Goal: Task Accomplishment & Management: Manage account settings

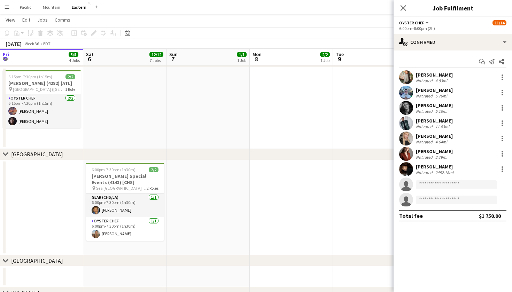
scroll to position [0, 239]
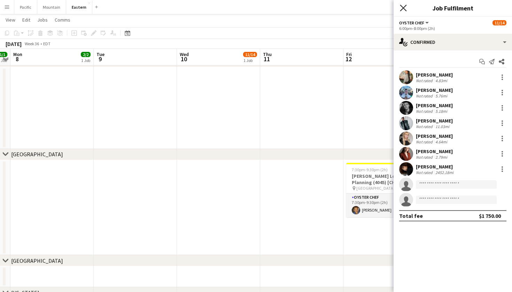
click at [402, 9] on icon at bounding box center [403, 8] width 7 height 7
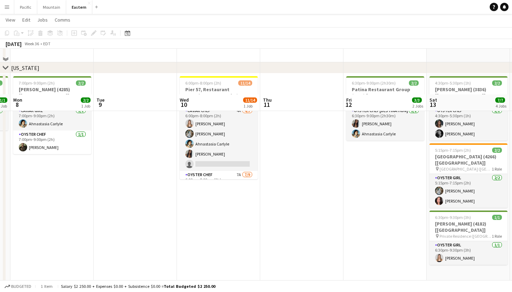
scroll to position [222, 0]
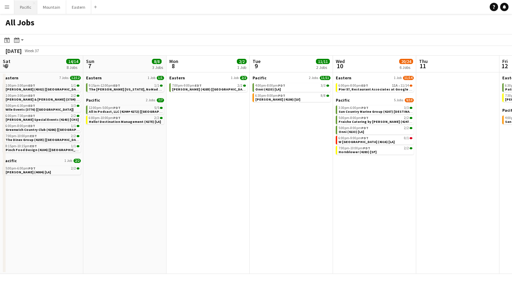
scroll to position [0, 294]
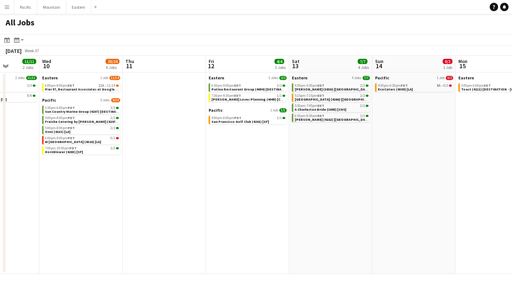
click at [10, 5] on button "Menu" at bounding box center [7, 7] width 14 height 14
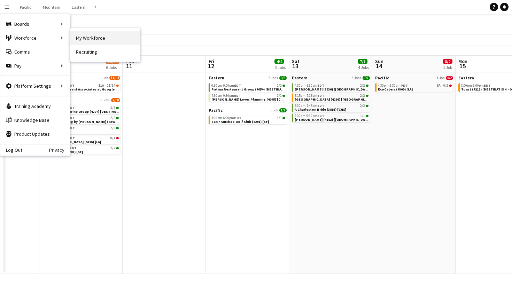
click at [87, 38] on link "My Workforce" at bounding box center [105, 38] width 70 height 14
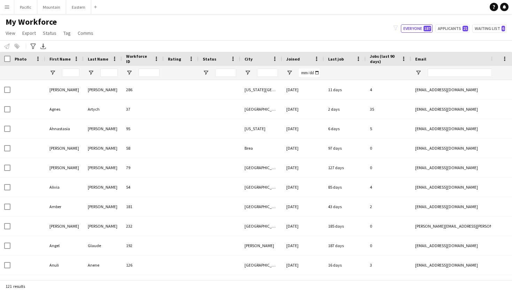
type input "**********"
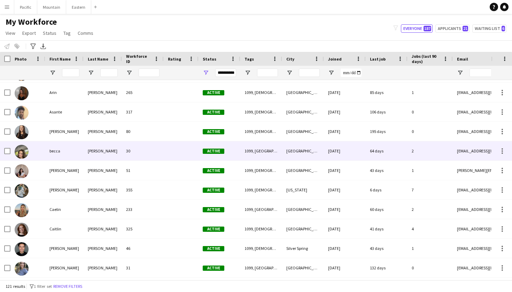
scroll to position [193, 0]
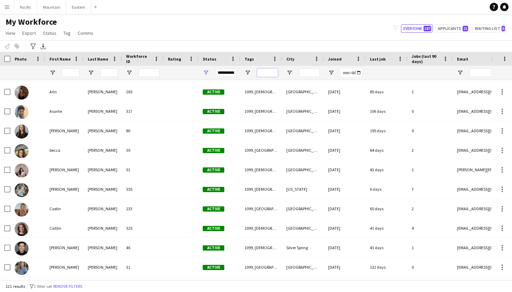
click at [269, 72] on input "Tags Filter Input" at bounding box center [267, 73] width 21 height 8
type input "********"
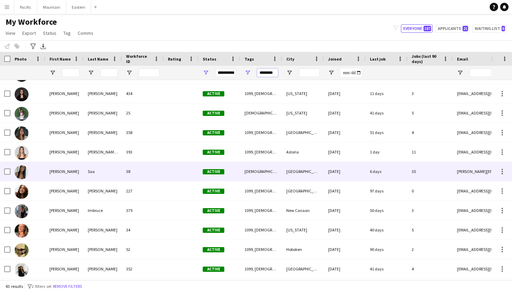
scroll to position [0, 0]
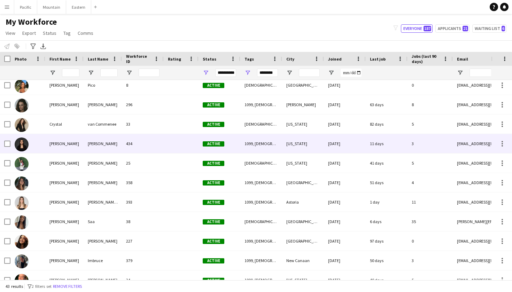
click at [75, 147] on div "Daniela" at bounding box center [64, 143] width 38 height 19
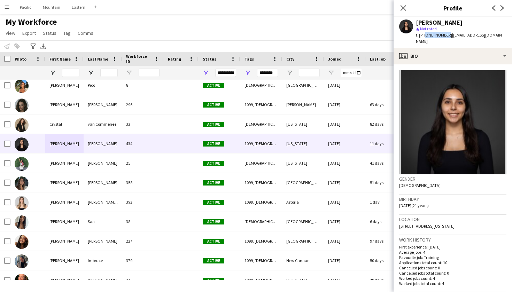
drag, startPoint x: 423, startPoint y: 35, endPoint x: 443, endPoint y: 37, distance: 20.7
click at [443, 37] on span "t. +17025395552" at bounding box center [434, 34] width 36 height 5
copy span "7025395552"
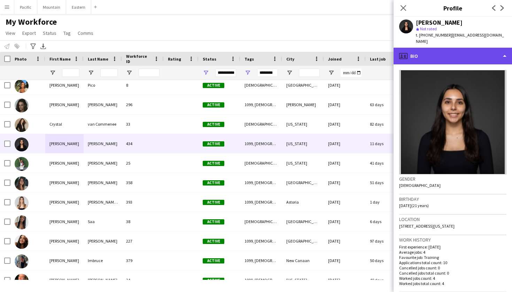
click at [498, 51] on div "profile Bio" at bounding box center [453, 56] width 118 height 17
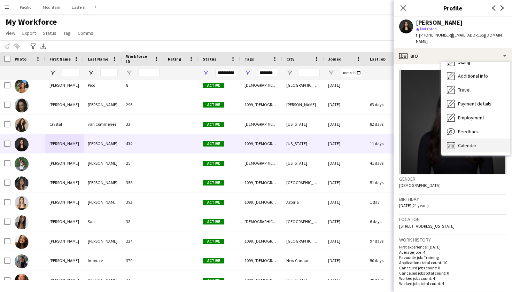
scroll to position [52, 0]
click at [467, 142] on span "Calendar" at bounding box center [467, 145] width 18 height 6
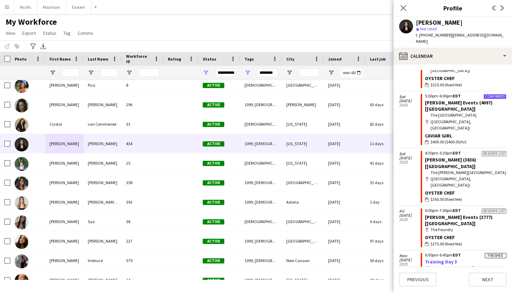
scroll to position [214, 0]
click at [406, 8] on icon "Close pop-in" at bounding box center [403, 8] width 7 height 7
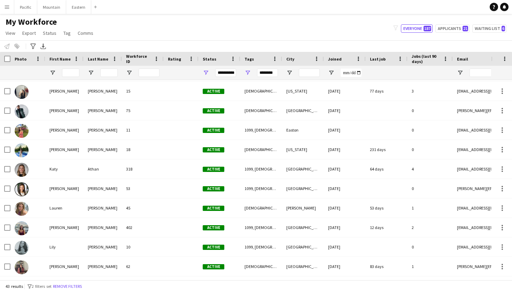
scroll to position [373, 0]
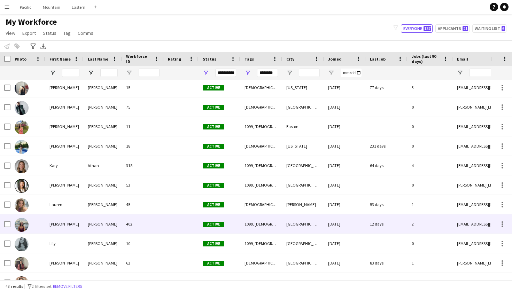
click at [63, 227] on div "Leah" at bounding box center [64, 224] width 38 height 19
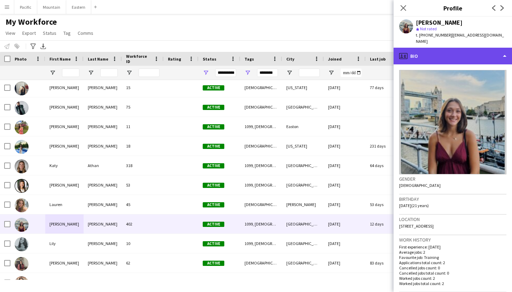
click at [477, 54] on div "profile Bio" at bounding box center [453, 56] width 118 height 17
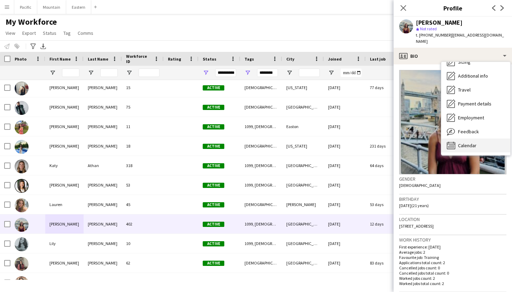
scroll to position [52, 0]
click at [476, 142] on span "Calendar" at bounding box center [467, 145] width 18 height 6
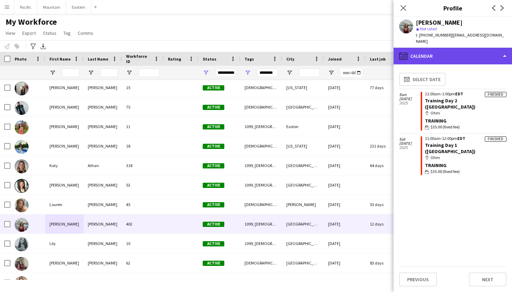
click at [439, 48] on div "calendar-full Calendar" at bounding box center [453, 56] width 118 height 17
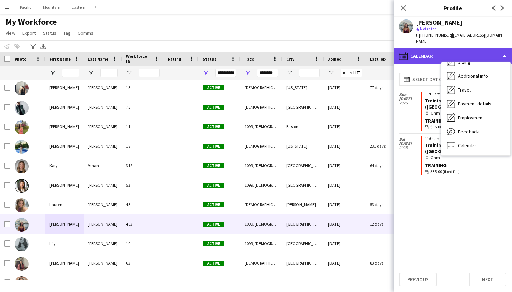
scroll to position [0, 0]
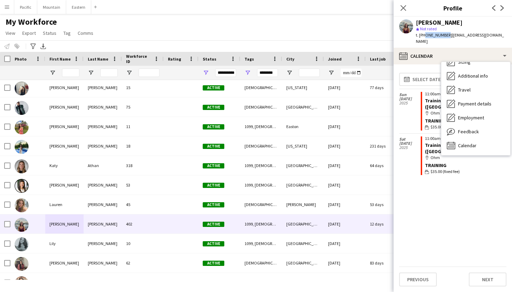
drag, startPoint x: 423, startPoint y: 35, endPoint x: 444, endPoint y: 36, distance: 21.2
click at [444, 36] on span "t. +14107768609" at bounding box center [434, 34] width 36 height 5
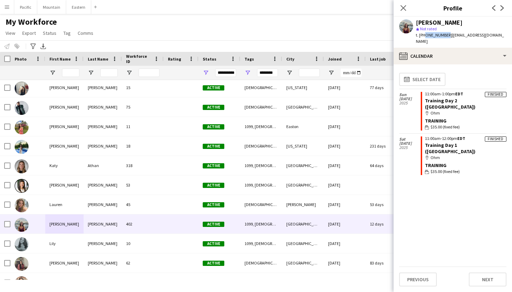
copy span "4107768609"
click at [402, 4] on app-icon "Close pop-in" at bounding box center [403, 8] width 10 height 10
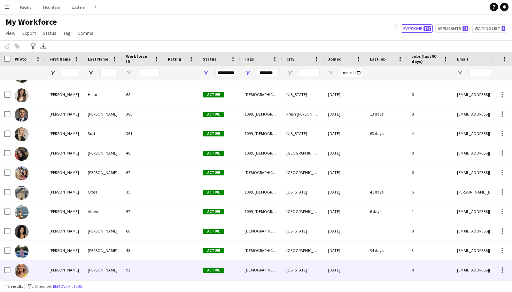
click at [88, 278] on div "Lundahl" at bounding box center [103, 270] width 38 height 19
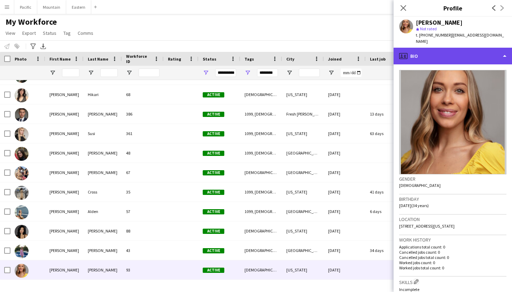
click at [482, 51] on div "profile Bio" at bounding box center [453, 56] width 118 height 17
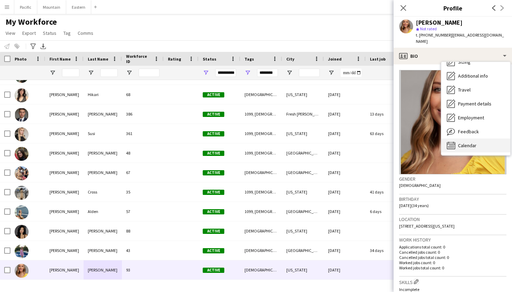
scroll to position [52, 0]
click at [469, 142] on span "Calendar" at bounding box center [467, 145] width 18 height 6
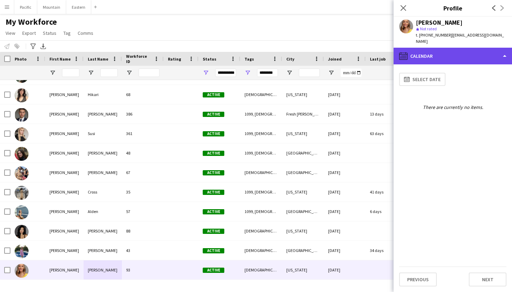
click at [467, 50] on div "calendar-full Calendar" at bounding box center [453, 56] width 118 height 17
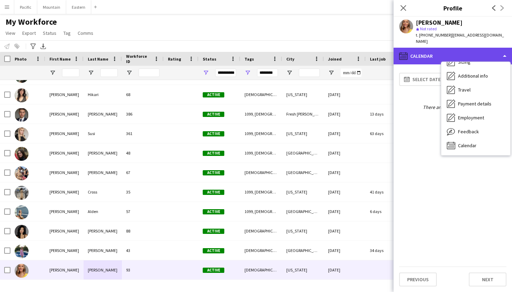
scroll to position [52, 0]
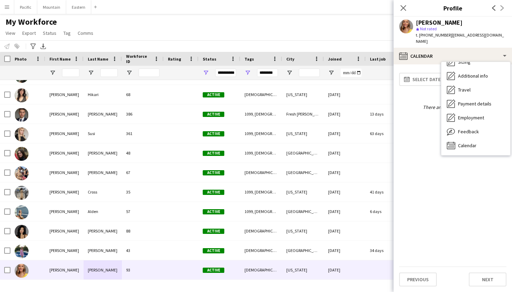
click at [426, 92] on div "calendar-full Select date There are currently no items." at bounding box center [452, 168] width 107 height 197
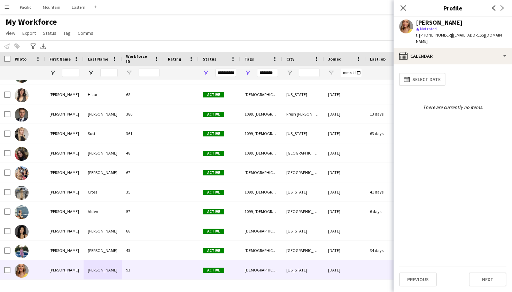
click at [408, 22] on app-user-avatar at bounding box center [406, 27] width 14 height 14
click at [406, 10] on icon "Close pop-in" at bounding box center [403, 8] width 7 height 7
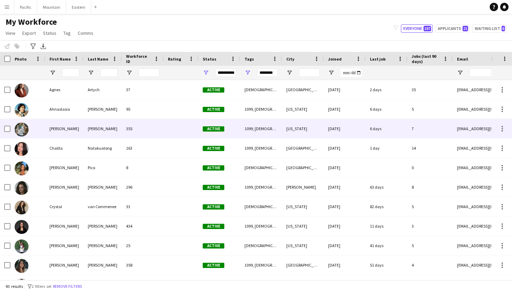
scroll to position [0, 0]
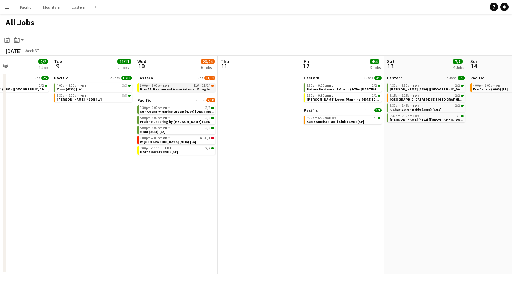
click at [195, 85] on span "11A" at bounding box center [197, 85] width 6 height 3
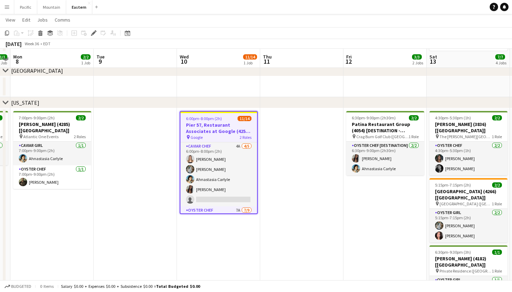
scroll to position [242, 0]
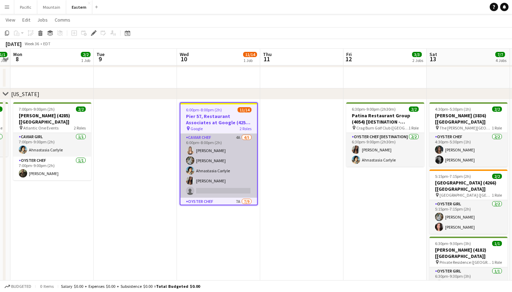
click at [232, 155] on app-card-role "Caviar Chef 4A 4/5 6:00pm-8:00pm (2h) Diana Barbosa Da Silva Brooke Anderson Ah…" at bounding box center [218, 166] width 77 height 64
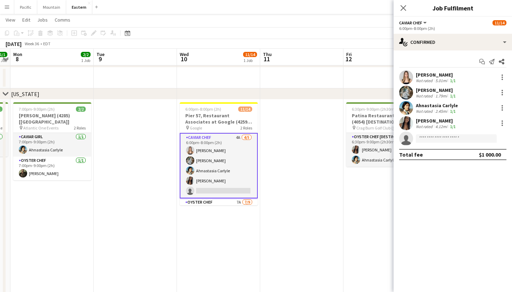
click at [487, 30] on div "6:00pm-8:00pm (2h)" at bounding box center [452, 28] width 107 height 5
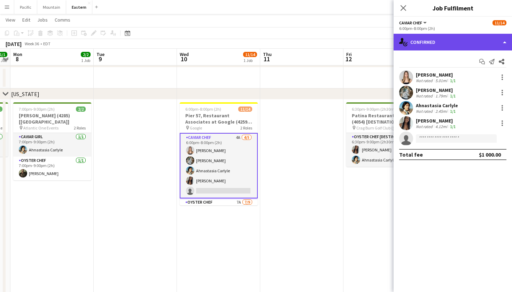
click at [485, 37] on div "single-neutral-actions-check-2 Confirmed" at bounding box center [453, 42] width 118 height 17
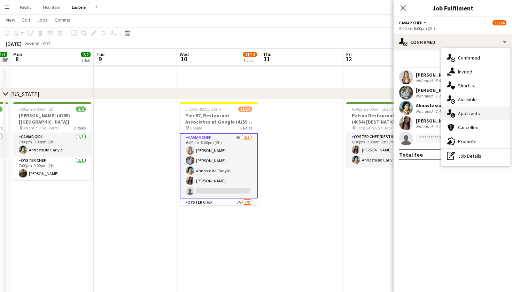
click at [467, 116] on span "Applicants" at bounding box center [469, 113] width 22 height 6
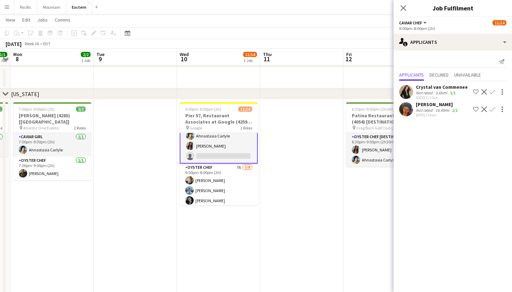
scroll to position [36, 0]
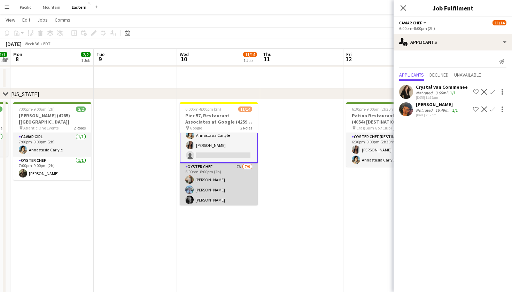
click at [235, 183] on app-card-role "Oyster Chef 7A 7/9 6:00pm-8:00pm (2h) Raegan Pierce Jared Garzia Michael Partri…" at bounding box center [219, 215] width 78 height 104
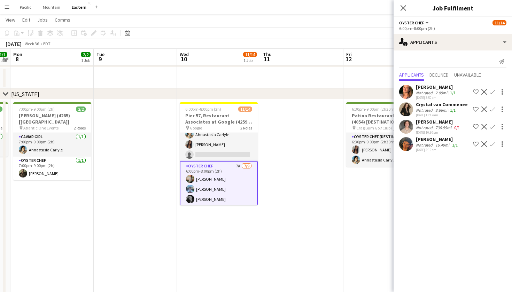
click at [494, 93] on app-icon "Confirm" at bounding box center [493, 92] width 6 height 6
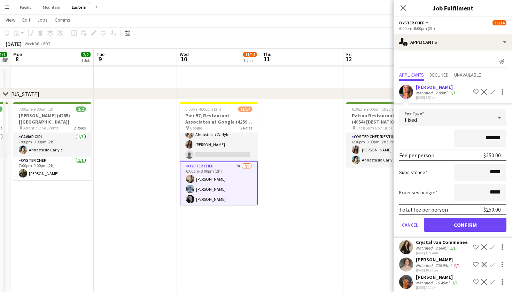
click at [468, 227] on button "Confirm" at bounding box center [465, 225] width 83 height 14
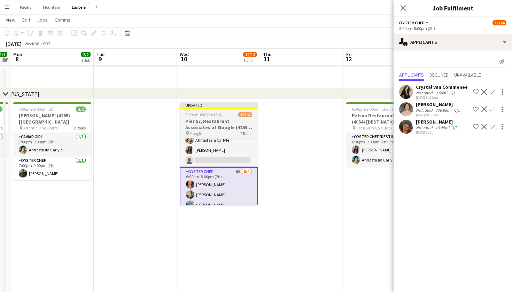
click at [254, 122] on h3 "Pier 57, Restaurant Associates at Google (4259 + 4313) [NYC]" at bounding box center [219, 124] width 78 height 13
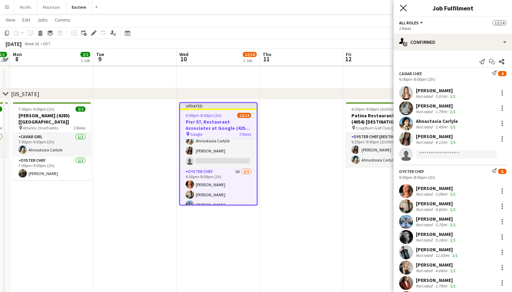
click at [404, 11] on icon "Close pop-in" at bounding box center [403, 8] width 7 height 7
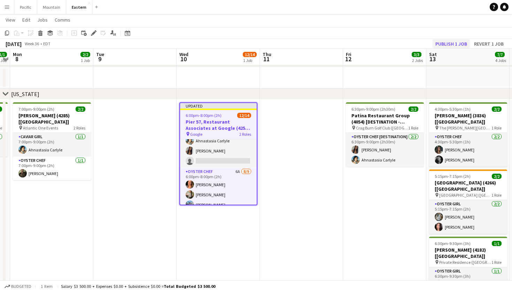
click at [443, 42] on button "Publish 1 job" at bounding box center [451, 43] width 37 height 9
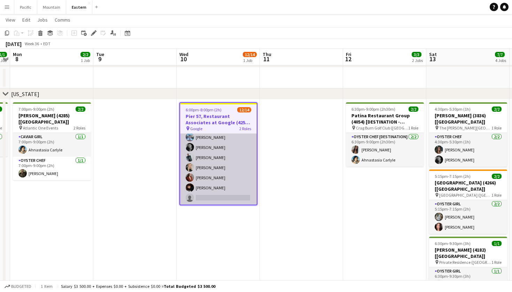
click at [231, 169] on app-card-role "Oyster Chef 6A 8/9 6:00pm-8:00pm (2h) Emma Stearns Raegan Pierce Jared Garzia M…" at bounding box center [218, 152] width 77 height 104
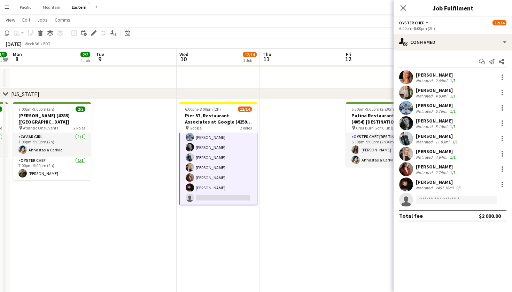
scroll to position [98, 0]
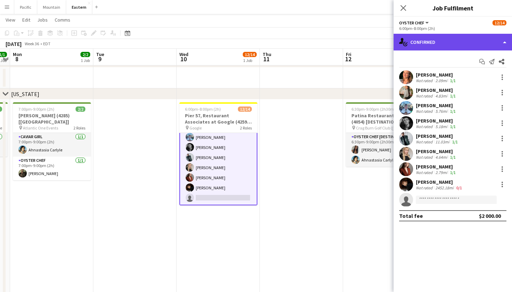
click at [494, 46] on div "single-neutral-actions-check-2 Confirmed" at bounding box center [453, 42] width 118 height 17
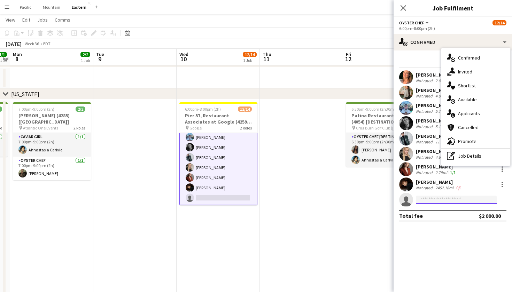
click at [450, 202] on input at bounding box center [456, 200] width 81 height 8
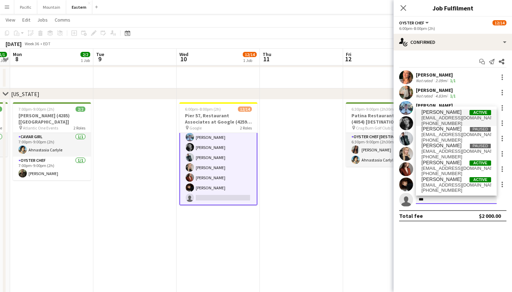
type input "***"
click at [473, 115] on span "ddayala29@gmail.com" at bounding box center [456, 118] width 70 height 6
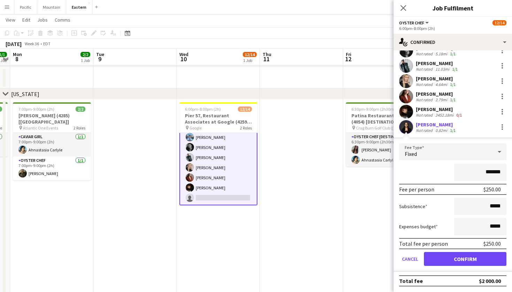
scroll to position [73, 0]
click at [457, 259] on button "Confirm" at bounding box center [465, 259] width 83 height 14
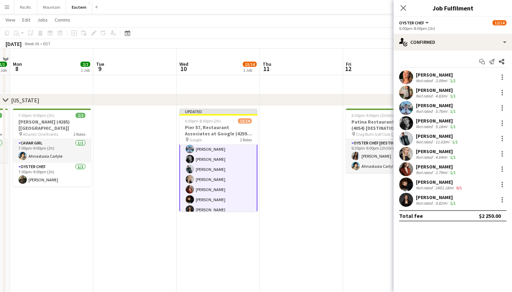
scroll to position [229, 0]
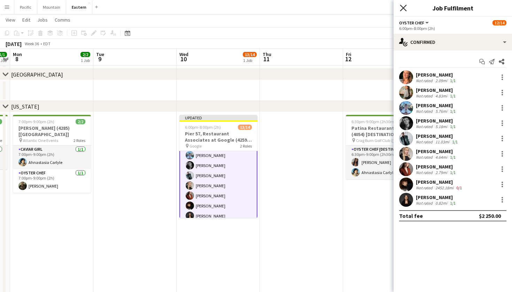
click at [406, 9] on icon "Close pop-in" at bounding box center [403, 8] width 7 height 7
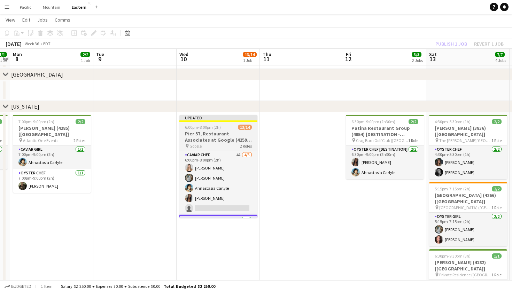
scroll to position [0, 0]
click at [243, 134] on h3 "Pier 57, Restaurant Associates at Google (4259 + 4313) [NYC]" at bounding box center [218, 137] width 78 height 13
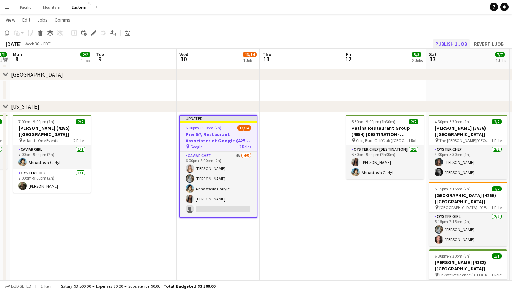
click at [464, 41] on button "Publish 1 job" at bounding box center [451, 43] width 37 height 9
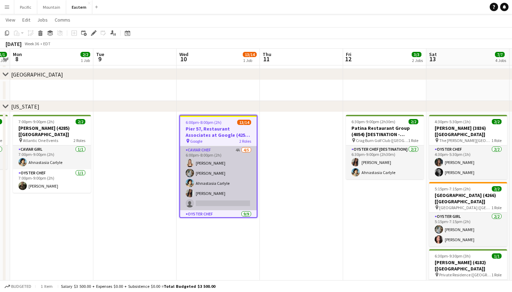
click at [231, 176] on app-card-role "Caviar Chef 4A 4/5 6:00pm-8:00pm (2h) Diana Barbosa Da Silva Brooke Anderson Ah…" at bounding box center [218, 178] width 77 height 64
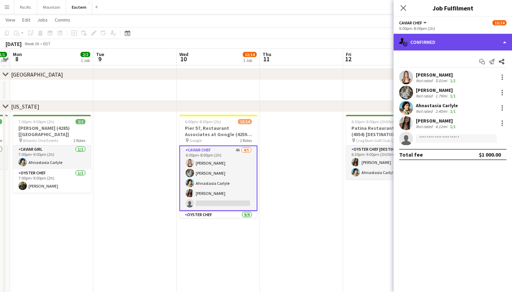
click at [477, 45] on div "single-neutral-actions-check-2 Confirmed" at bounding box center [453, 42] width 118 height 17
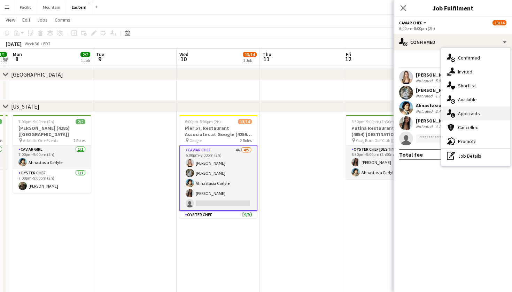
click at [467, 115] on span "Applicants" at bounding box center [469, 113] width 22 height 6
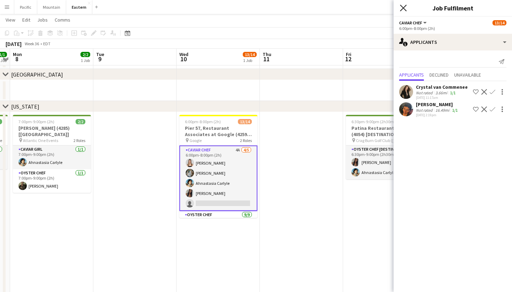
click at [405, 10] on icon "Close pop-in" at bounding box center [403, 8] width 7 height 7
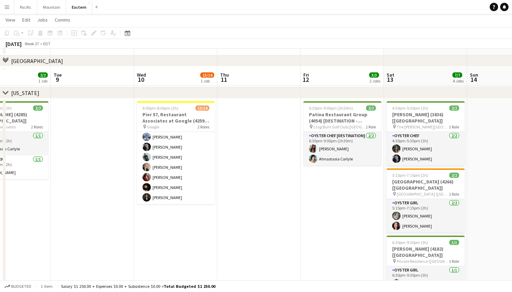
scroll to position [203, 0]
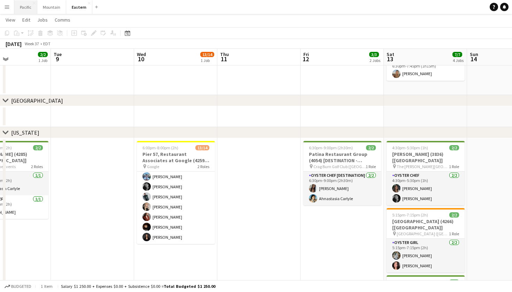
click at [22, 10] on button "Pacific Close" at bounding box center [25, 7] width 23 height 14
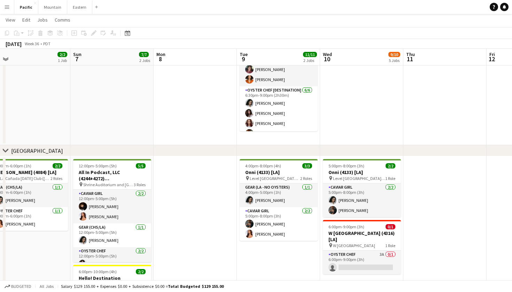
scroll to position [0, 347]
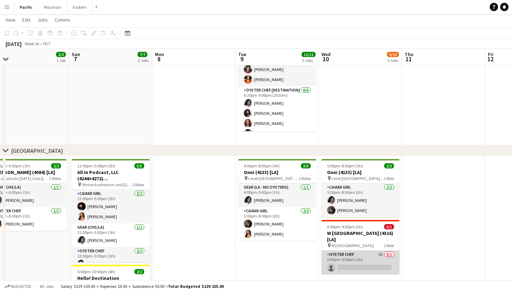
click at [351, 261] on app-card-role "Oyster Chef 3A 0/1 6:00pm-9:00pm (3h) single-neutral-actions" at bounding box center [360, 263] width 78 height 24
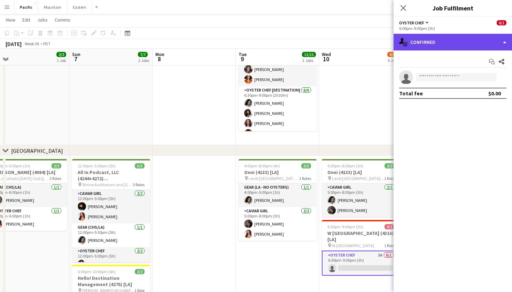
click at [485, 48] on div "single-neutral-actions-check-2 Confirmed" at bounding box center [453, 42] width 118 height 17
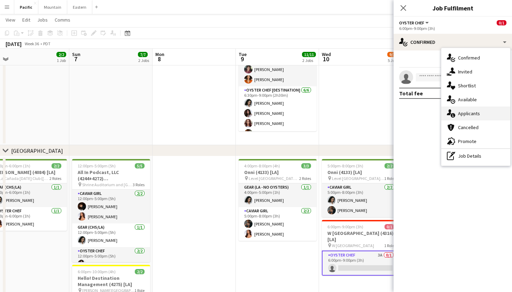
click at [476, 115] on span "Applicants" at bounding box center [469, 113] width 22 height 6
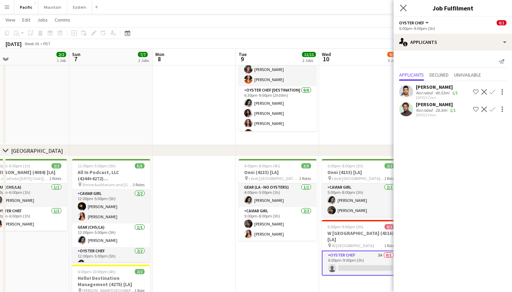
click at [404, 11] on app-icon "Close pop-in" at bounding box center [403, 8] width 10 height 10
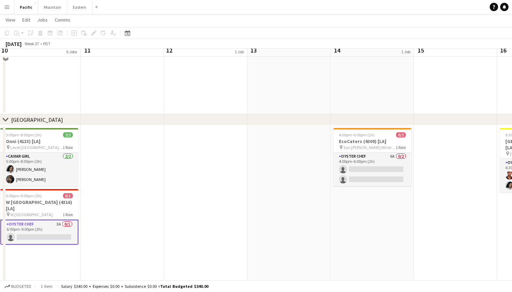
scroll to position [124, 0]
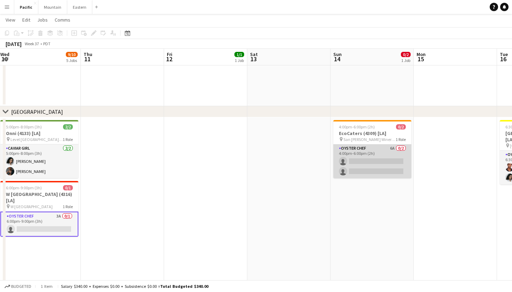
click at [391, 162] on app-card-role "Oyster Chef 6A 0/2 4:00pm-6:00pm (2h) single-neutral-actions single-neutral-act…" at bounding box center [372, 162] width 78 height 34
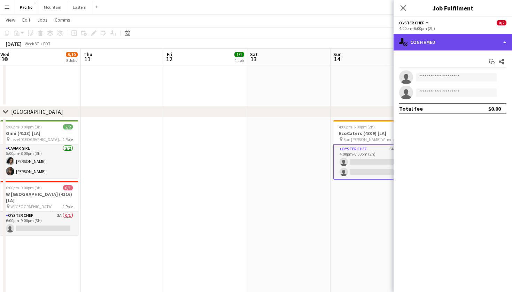
click at [478, 40] on div "single-neutral-actions-check-2 Confirmed" at bounding box center [453, 42] width 118 height 17
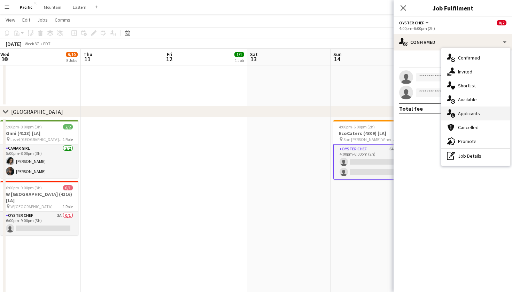
click at [476, 116] on span "Applicants" at bounding box center [469, 113] width 22 height 6
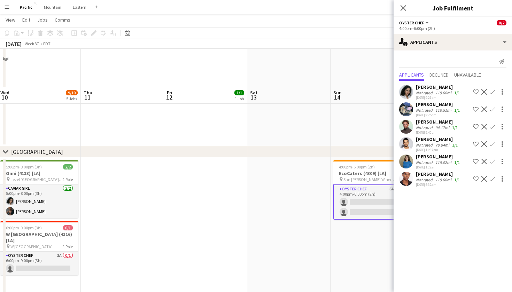
scroll to position [151, 0]
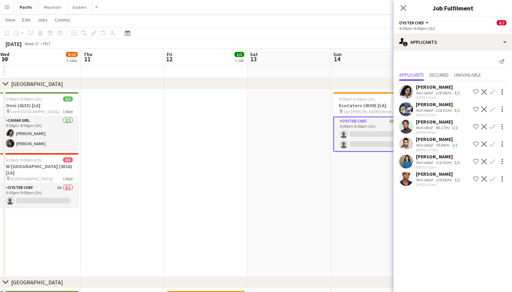
click at [491, 93] on app-icon "Confirm" at bounding box center [493, 92] width 6 height 6
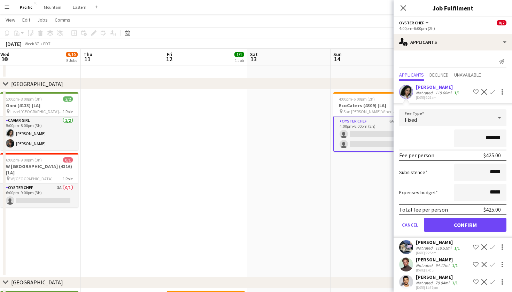
click at [464, 225] on button "Confirm" at bounding box center [465, 225] width 83 height 14
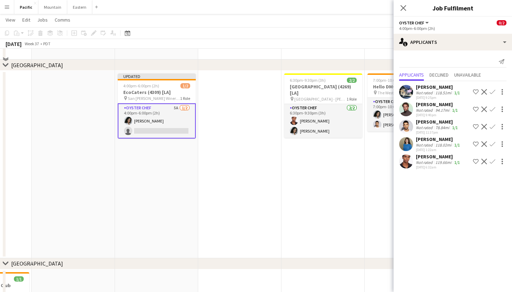
scroll to position [118, 0]
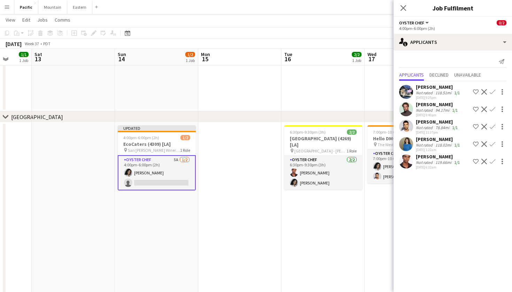
click at [492, 161] on app-icon "Confirm" at bounding box center [493, 162] width 6 height 6
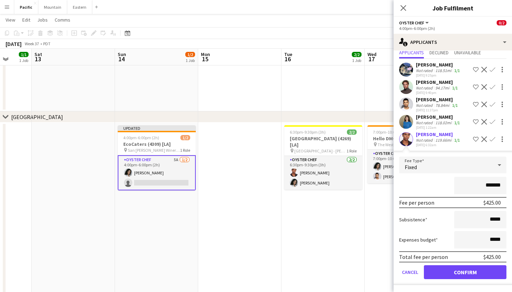
scroll to position [22, 0]
click at [456, 274] on button "Confirm" at bounding box center [465, 272] width 83 height 14
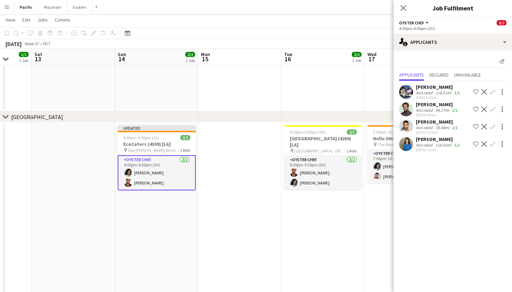
scroll to position [0, 0]
click at [402, 6] on icon "Close pop-in" at bounding box center [403, 8] width 7 height 7
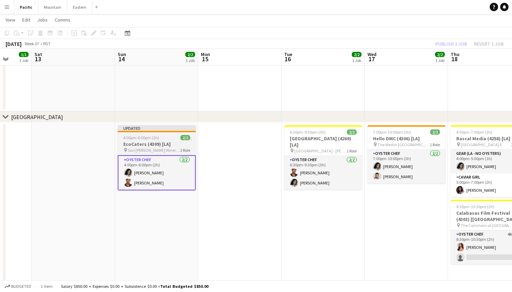
click at [166, 141] on app-job-card "Updated 4:00pm-6:00pm (2h) 2/2 EcoCaters (4309) [LA] pin San Pasqual Winery (La…" at bounding box center [157, 157] width 78 height 65
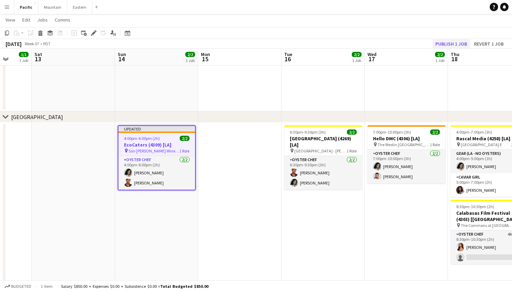
click at [464, 42] on button "Publish 1 job" at bounding box center [451, 43] width 37 height 9
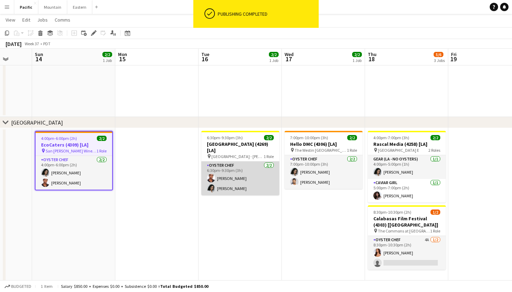
scroll to position [0, 302]
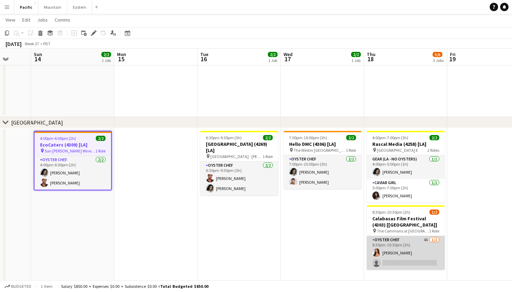
click at [433, 267] on app-card-role "Oyster Chef 4A 1/2 8:30pm-10:30pm (2h) Kirra Santos single-neutral-actions" at bounding box center [406, 253] width 78 height 34
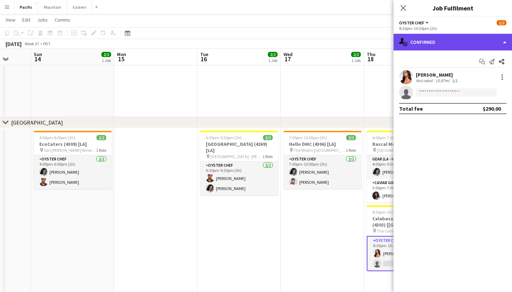
click at [474, 47] on div "single-neutral-actions-check-2 Confirmed" at bounding box center [453, 42] width 118 height 17
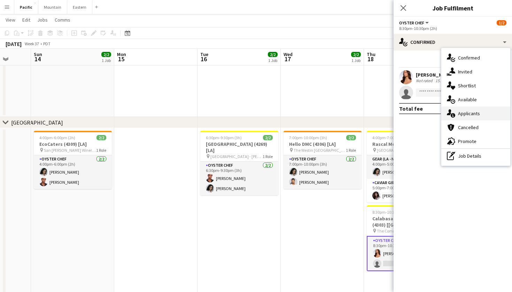
click at [482, 115] on div "single-neutral-actions-information Applicants" at bounding box center [475, 114] width 69 height 14
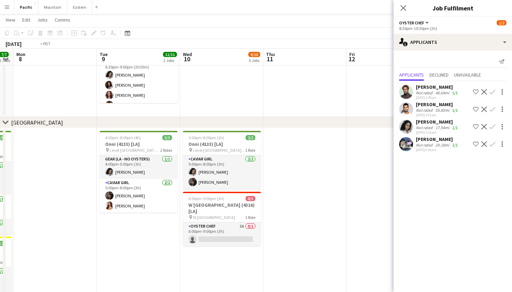
scroll to position [0, 216]
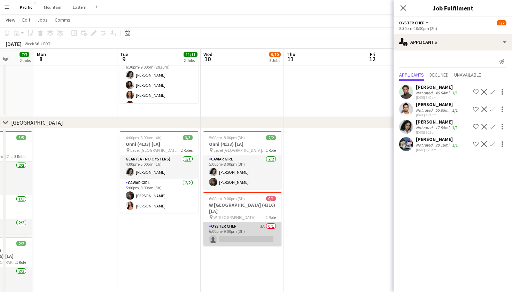
click at [249, 223] on app-card-role "Oyster Chef 3A 0/1 6:00pm-9:00pm (3h) single-neutral-actions" at bounding box center [242, 235] width 78 height 24
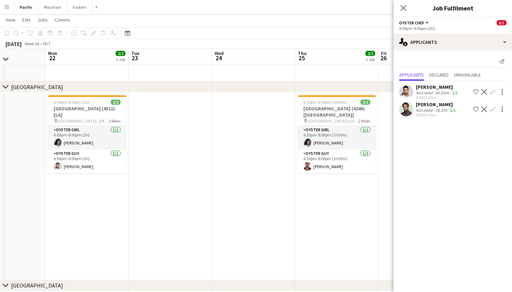
scroll to position [149, 0]
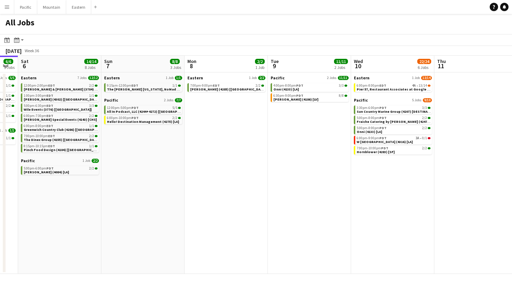
scroll to position [0, 316]
click at [384, 139] on span "PDT" at bounding box center [382, 138] width 7 height 5
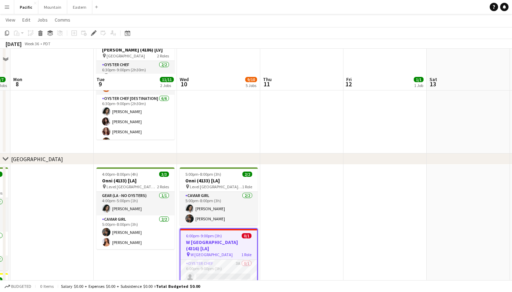
scroll to position [137, 0]
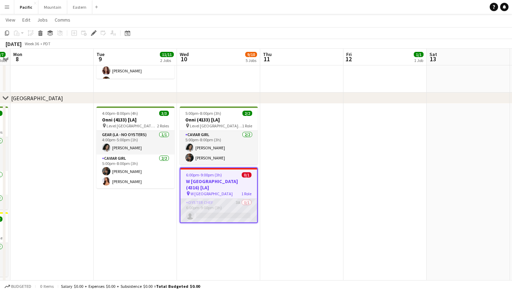
click at [221, 212] on app-card-role "Oyster Chef 3A 0/1 6:00pm-9:00pm (3h) single-neutral-actions" at bounding box center [218, 211] width 77 height 24
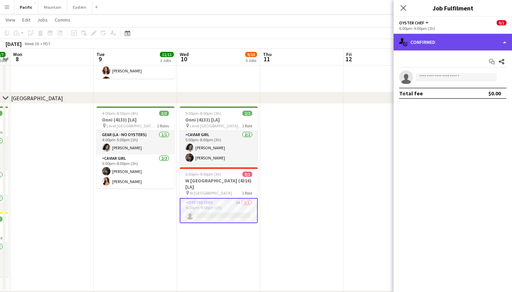
click at [464, 45] on div "single-neutral-actions-check-2 Confirmed" at bounding box center [453, 42] width 118 height 17
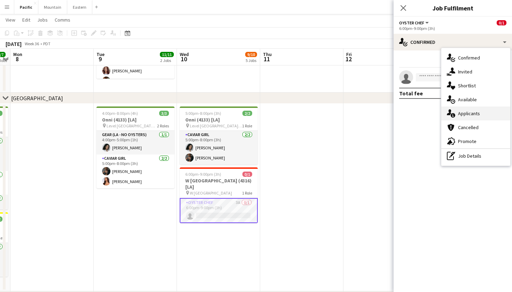
click at [468, 115] on span "Applicants" at bounding box center [469, 113] width 22 height 6
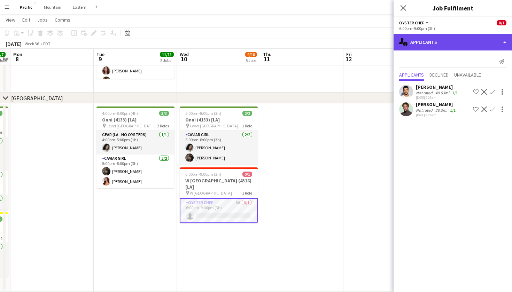
click at [492, 37] on div "single-neutral-actions-information Applicants" at bounding box center [453, 42] width 118 height 17
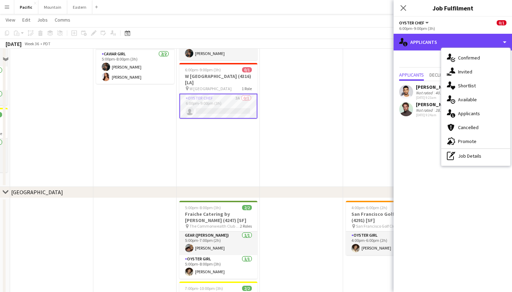
scroll to position [166, 0]
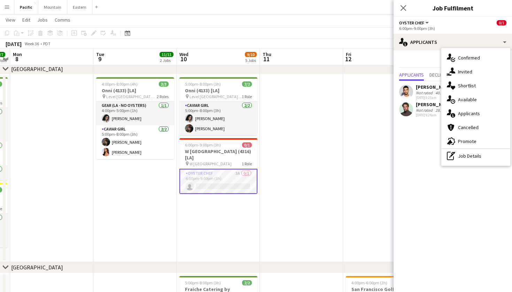
click at [419, 171] on mat-expansion-panel "users2 Applicants Send notification Applicants Declined Unavailable [PERSON_NAM…" at bounding box center [453, 171] width 118 height 242
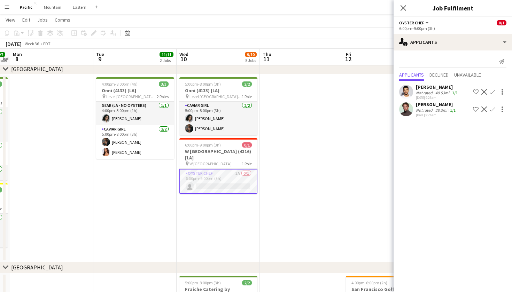
click at [406, 110] on app-user-avatar at bounding box center [406, 109] width 14 height 14
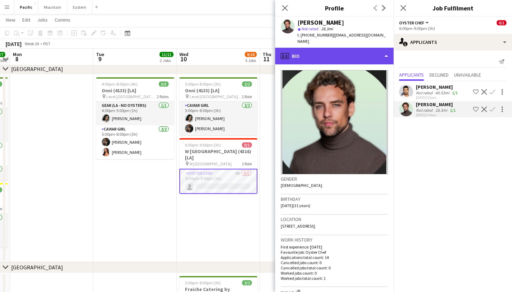
click at [347, 48] on div "profile Bio" at bounding box center [334, 56] width 118 height 17
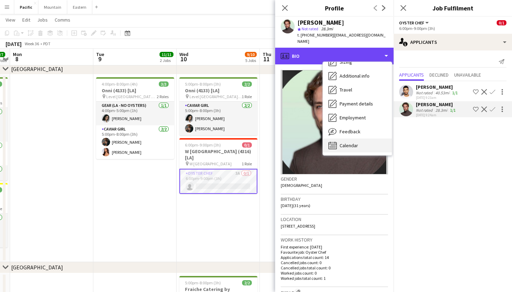
scroll to position [52, 0]
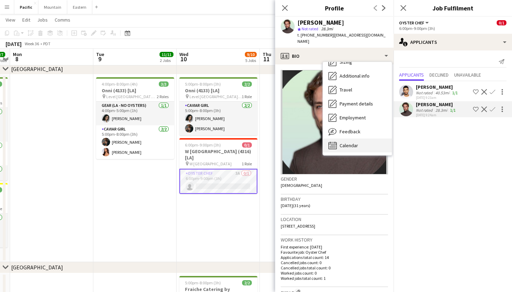
click at [352, 142] on span "Calendar" at bounding box center [349, 145] width 18 height 6
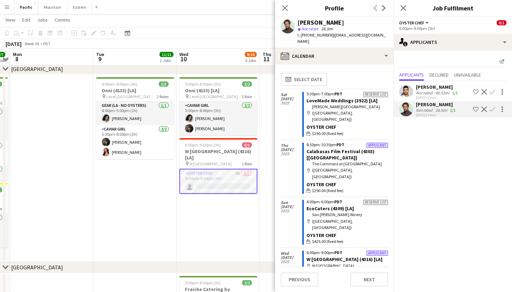
scroll to position [0, 0]
click at [285, 10] on icon "Close pop-in" at bounding box center [284, 8] width 7 height 7
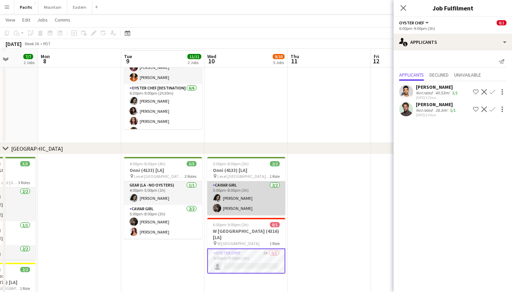
scroll to position [93, 0]
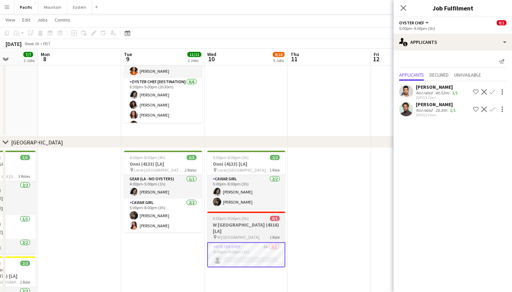
click at [254, 217] on div "6:00pm-9:00pm (3h) 0/1" at bounding box center [246, 218] width 78 height 5
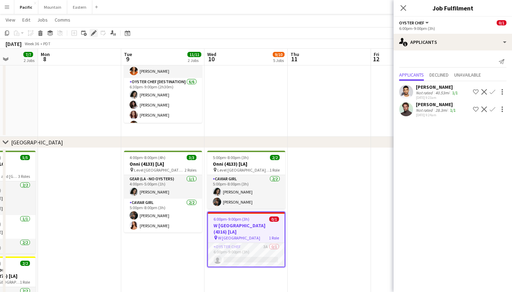
click at [93, 31] on icon "Edit" at bounding box center [94, 33] width 6 height 6
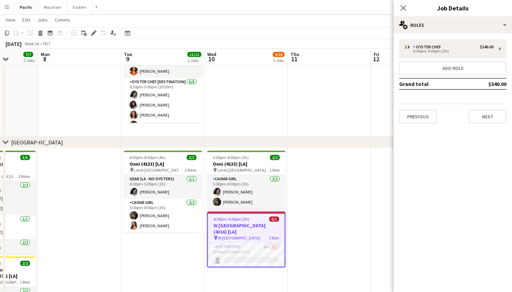
click at [500, 13] on div "Close pop-in Job Details" at bounding box center [453, 8] width 118 height 17
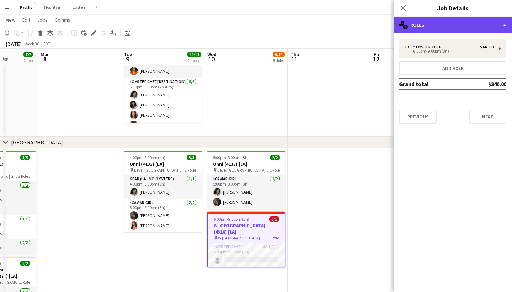
click at [496, 23] on div "multiple-users-add Roles" at bounding box center [453, 25] width 118 height 17
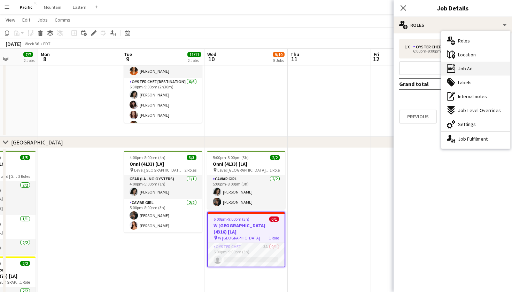
click at [478, 67] on div "ads-window Job Ad" at bounding box center [475, 69] width 69 height 14
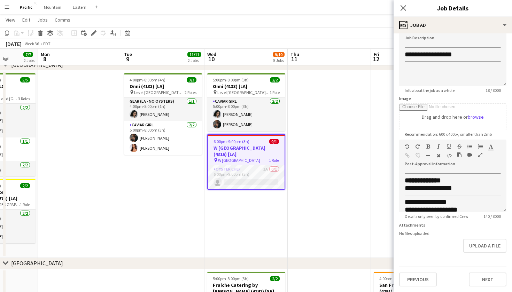
scroll to position [0, 0]
click at [405, 5] on icon "Close pop-in" at bounding box center [403, 8] width 7 height 7
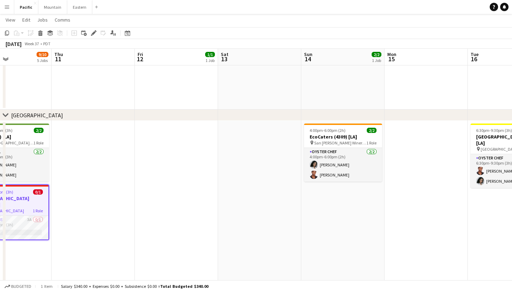
click at [38, 195] on h3 "W [GEOGRAPHIC_DATA] (4316) [LA]" at bounding box center [10, 201] width 77 height 13
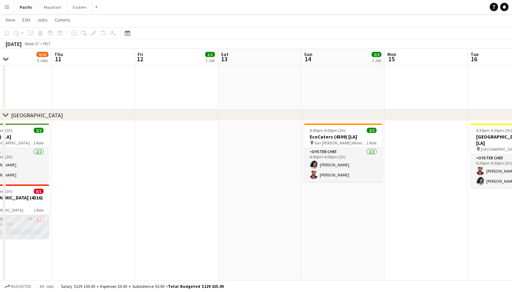
click at [31, 215] on app-card-role "Oyster Chef 3A 0/1 6:00pm-9:00pm (3h) single-neutral-actions" at bounding box center [10, 227] width 78 height 24
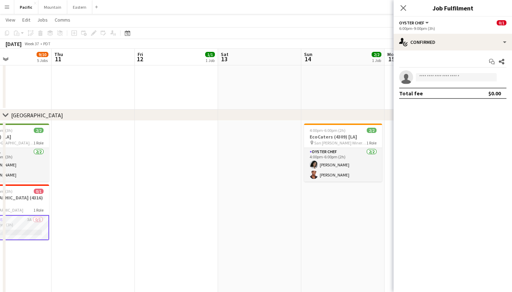
click at [483, 50] on div "Start chat Share single-neutral-actions Total fee $0.00" at bounding box center [453, 77] width 118 height 54
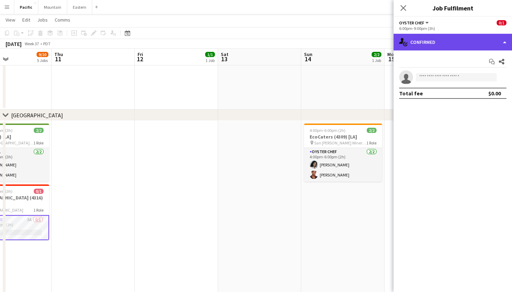
click at [483, 38] on div "single-neutral-actions-check-2 Confirmed" at bounding box center [453, 42] width 118 height 17
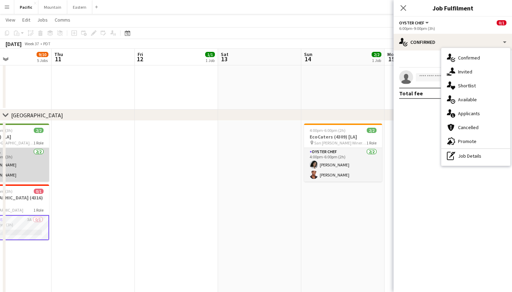
click at [32, 157] on app-card-role "Caviar Girl 2/2 5:00pm-8:00pm (3h) Natalie Reynafarje Amber Shields" at bounding box center [10, 165] width 78 height 34
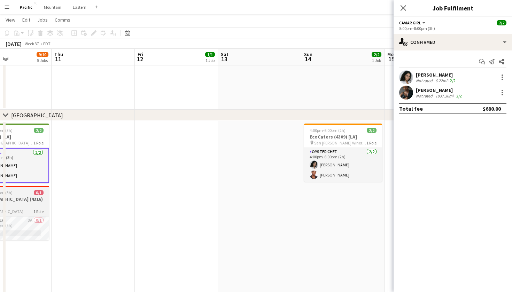
click at [30, 199] on h3 "W [GEOGRAPHIC_DATA] (4316) [LA]" at bounding box center [10, 202] width 78 height 13
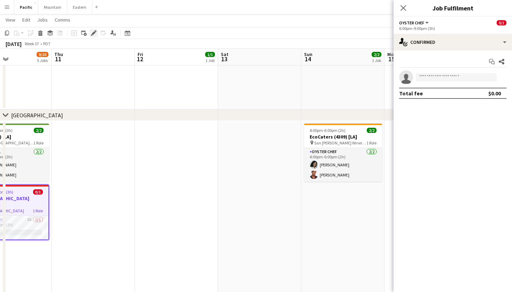
click at [94, 32] on icon at bounding box center [94, 33] width 4 height 4
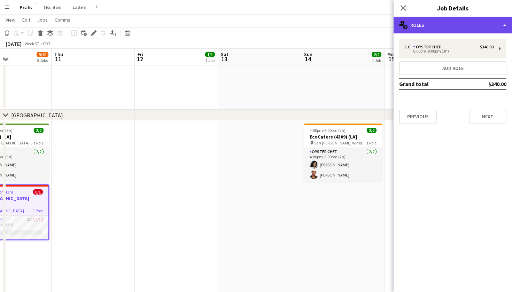
click at [482, 23] on div "multiple-users-add Roles" at bounding box center [453, 25] width 118 height 17
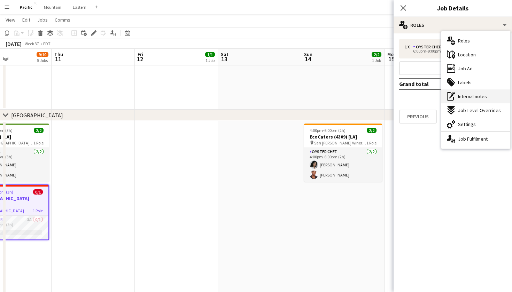
click at [484, 99] on span "Internal notes" at bounding box center [472, 96] width 29 height 6
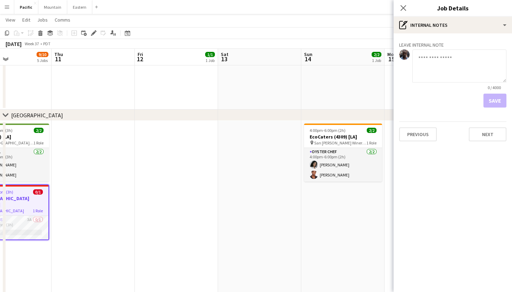
click at [33, 192] on div "6:00pm-9:00pm (3h) 0/1" at bounding box center [10, 191] width 77 height 5
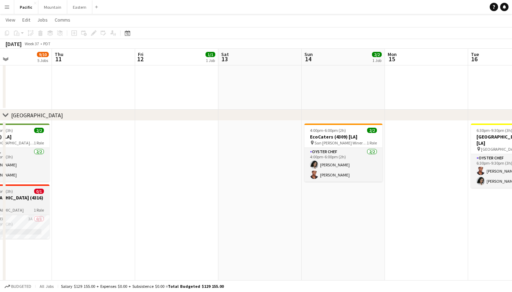
click at [41, 193] on span "0/1" at bounding box center [39, 191] width 10 height 5
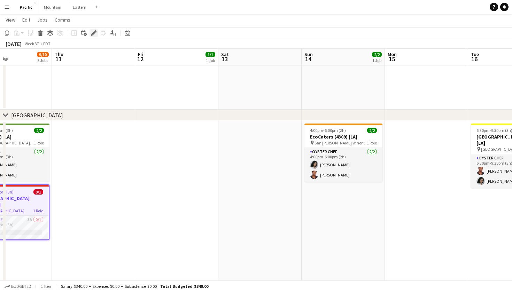
click at [92, 36] on div "Edit" at bounding box center [94, 33] width 8 height 8
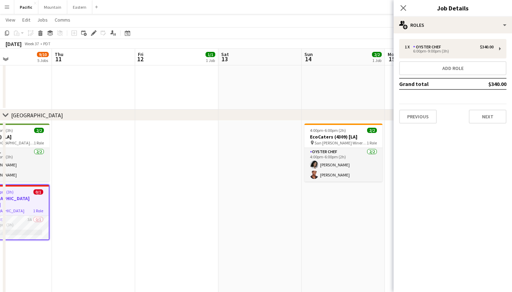
click at [462, 12] on h3 "Job Details" at bounding box center [453, 7] width 118 height 9
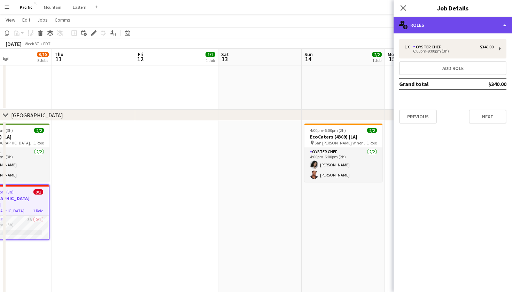
click at [462, 22] on div "multiple-users-add Roles" at bounding box center [453, 25] width 118 height 17
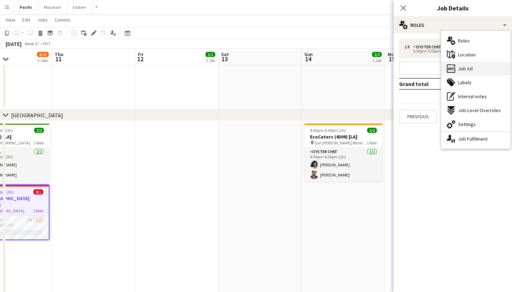
click at [477, 71] on div "ads-window Job Ad" at bounding box center [475, 69] width 69 height 14
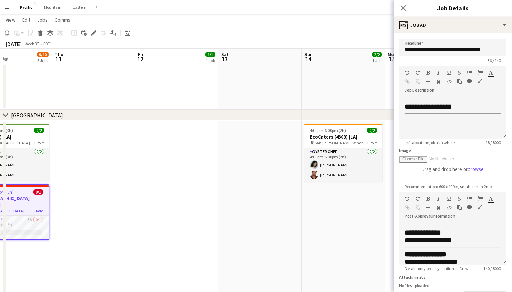
click at [452, 50] on input "**********" at bounding box center [452, 47] width 107 height 17
click at [25, 220] on app-card-role "Oyster Chef 3A 0/1 6:00pm-9:00pm (3h) single-neutral-actions" at bounding box center [10, 228] width 77 height 24
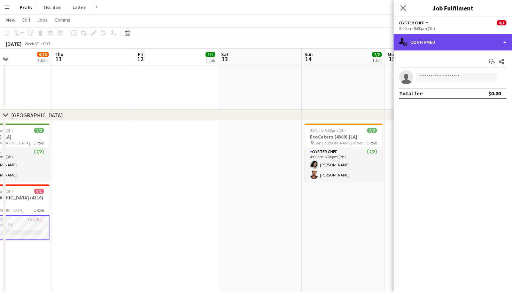
click at [437, 50] on div "single-neutral-actions-check-2 Confirmed" at bounding box center [453, 42] width 118 height 17
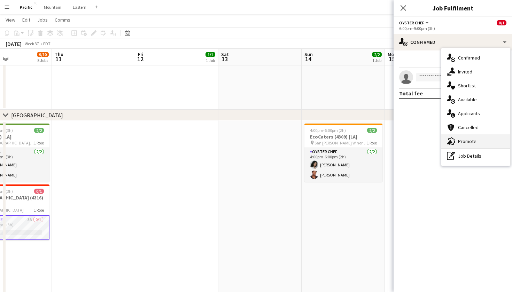
click at [464, 140] on span "Promote" at bounding box center [467, 141] width 18 height 6
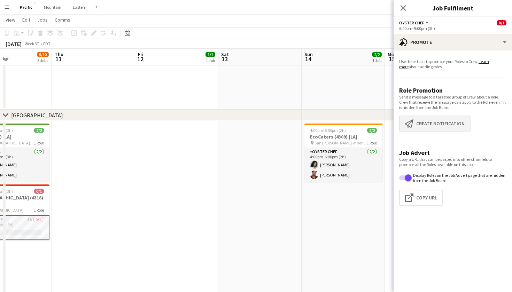
click at [438, 118] on button "Create notification Create notification" at bounding box center [434, 124] width 71 height 16
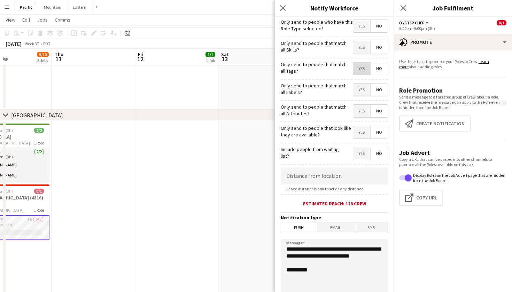
click at [361, 72] on span "Yes" at bounding box center [361, 68] width 17 height 13
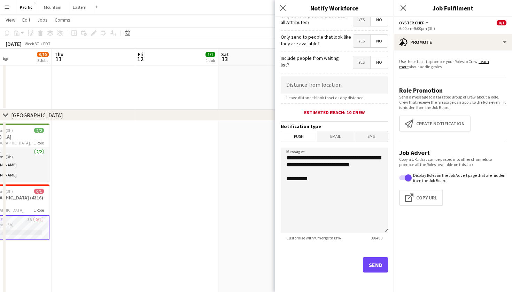
scroll to position [91, 0]
drag, startPoint x: 324, startPoint y: 173, endPoint x: 277, endPoint y: 150, distance: 52.3
click at [277, 150] on form "**********" at bounding box center [334, 108] width 118 height 367
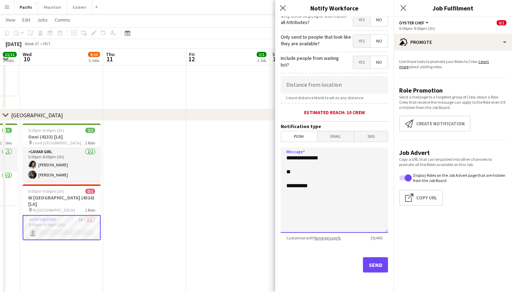
scroll to position [0, 201]
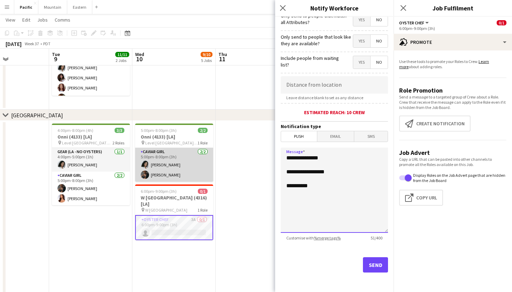
paste textarea "**********"
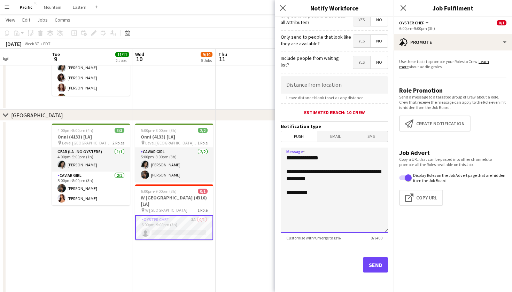
type textarea "**********"
click at [384, 269] on button "Send" at bounding box center [375, 264] width 25 height 15
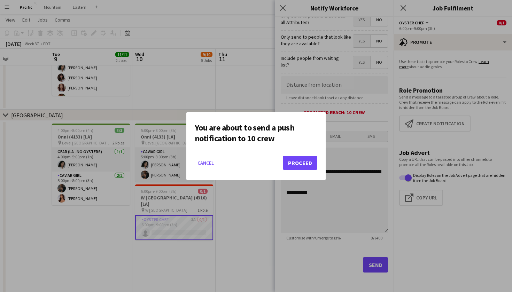
click at [299, 166] on button "Proceed" at bounding box center [300, 163] width 34 height 14
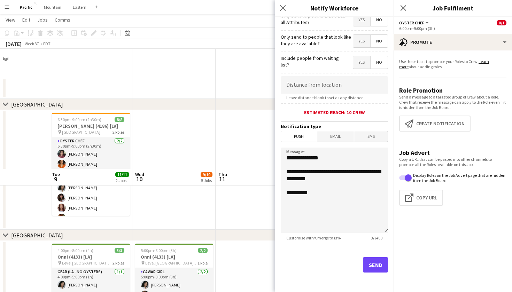
scroll to position [120, 0]
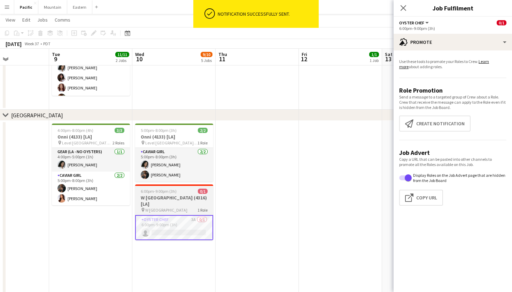
click at [197, 194] on app-job-card "6:00pm-9:00pm (3h) 0/1 W Hollywood (4316) [LA] pin W Hollywood 1 Role Oyster Ch…" at bounding box center [174, 213] width 78 height 56
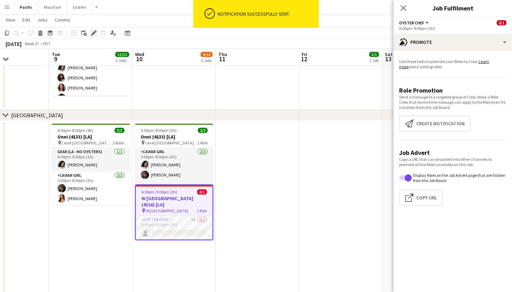
click at [95, 30] on div "Edit" at bounding box center [94, 33] width 8 height 8
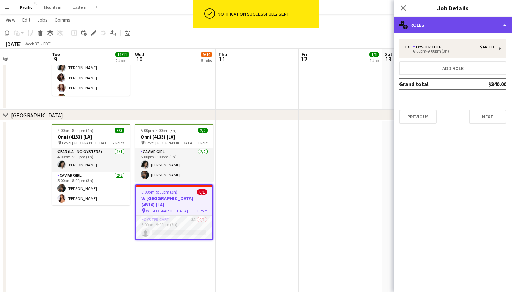
click at [463, 26] on div "multiple-users-add Roles" at bounding box center [453, 25] width 118 height 17
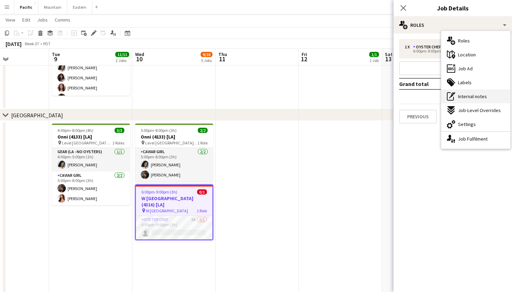
click at [473, 94] on span "Internal notes" at bounding box center [472, 96] width 29 height 6
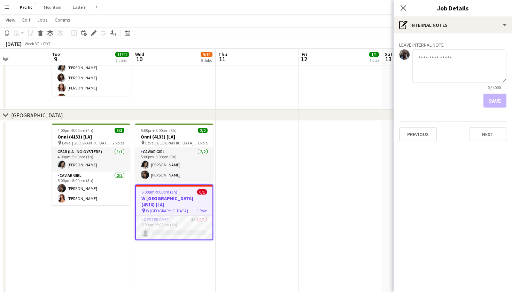
click at [454, 62] on textarea at bounding box center [459, 65] width 94 height 33
type textarea "**********"
click at [485, 97] on button "Save" at bounding box center [494, 101] width 23 height 14
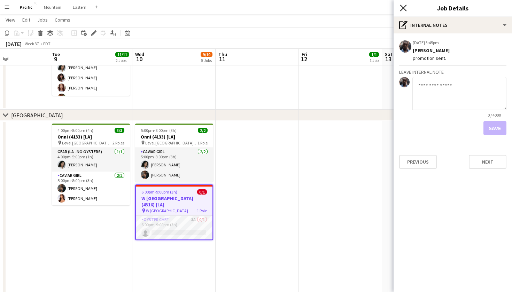
click at [404, 8] on icon "Close pop-in" at bounding box center [403, 8] width 7 height 7
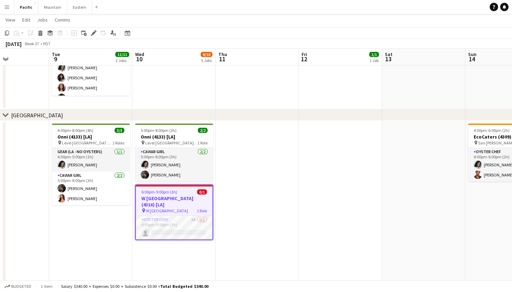
click at [164, 208] on span "W [GEOGRAPHIC_DATA]" at bounding box center [167, 210] width 42 height 5
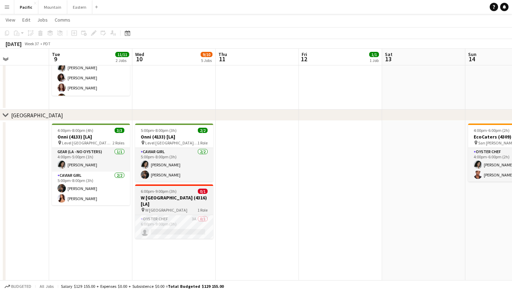
click at [175, 185] on div at bounding box center [174, 185] width 78 height 1
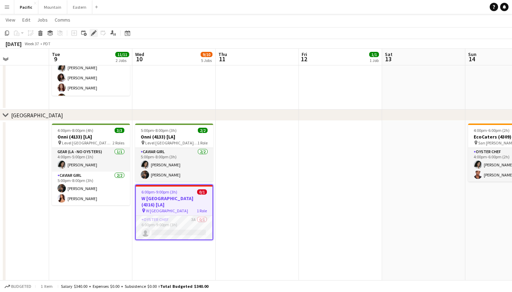
click at [94, 35] on icon "Edit" at bounding box center [94, 33] width 6 height 6
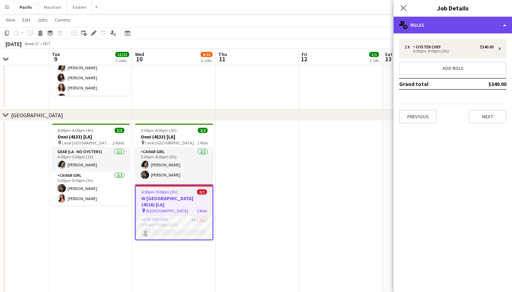
click at [451, 23] on div "multiple-users-add Roles" at bounding box center [453, 25] width 118 height 17
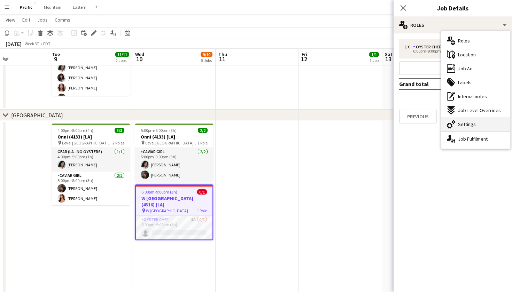
click at [464, 120] on div "cog-double-3 Settings" at bounding box center [475, 124] width 69 height 14
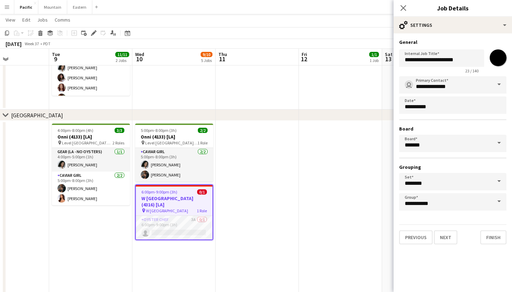
click at [507, 62] on form "**********" at bounding box center [453, 141] width 118 height 205
click at [497, 52] on input "*******" at bounding box center [497, 57] width 25 height 25
type input "*******"
click at [402, 3] on app-icon "Close pop-in" at bounding box center [403, 8] width 10 height 10
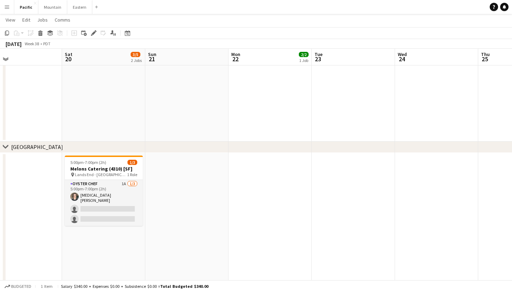
scroll to position [0, 191]
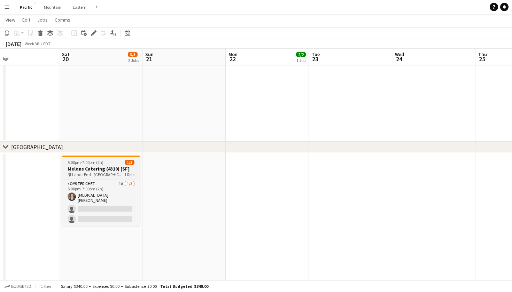
click at [135, 168] on h3 "Melons Catering (4310) [SF]" at bounding box center [101, 169] width 78 height 6
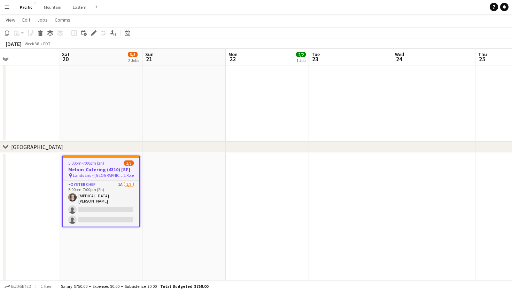
click at [93, 28] on app-toolbar "Copy Paste Paste Command V Paste with crew Command Shift V Paste linked Job Del…" at bounding box center [256, 33] width 512 height 12
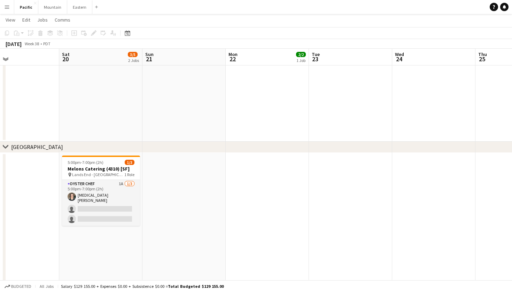
click at [114, 176] on span "Lands End - Main Parking Lot" at bounding box center [98, 174] width 52 height 5
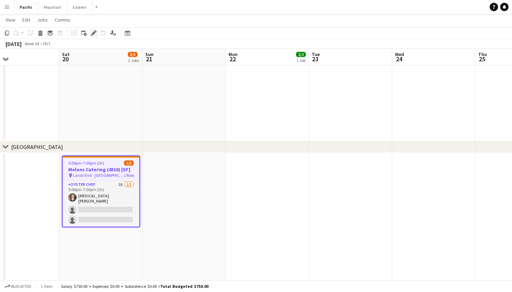
click at [94, 35] on icon "Edit" at bounding box center [94, 33] width 6 height 6
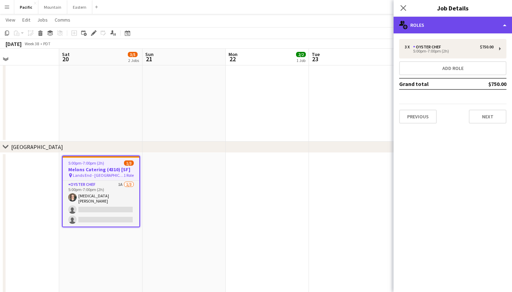
click at [502, 28] on div "multiple-users-add Roles" at bounding box center [453, 25] width 118 height 17
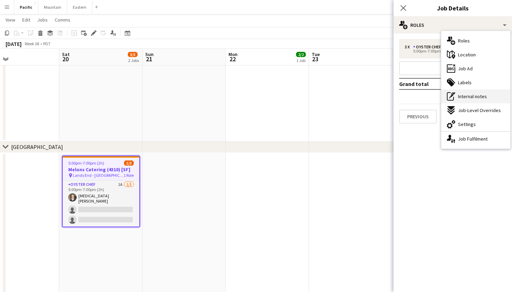
click at [488, 94] on div "pen-write Internal notes" at bounding box center [475, 97] width 69 height 14
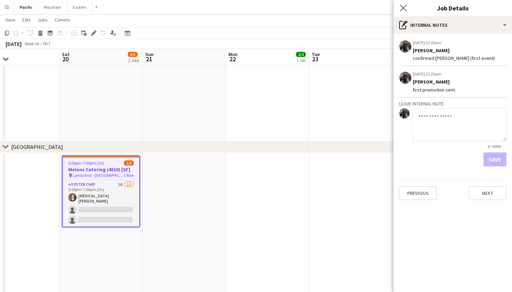
click at [403, 5] on app-icon "Close pop-in" at bounding box center [403, 8] width 10 height 10
